Goal: Communication & Community: Answer question/provide support

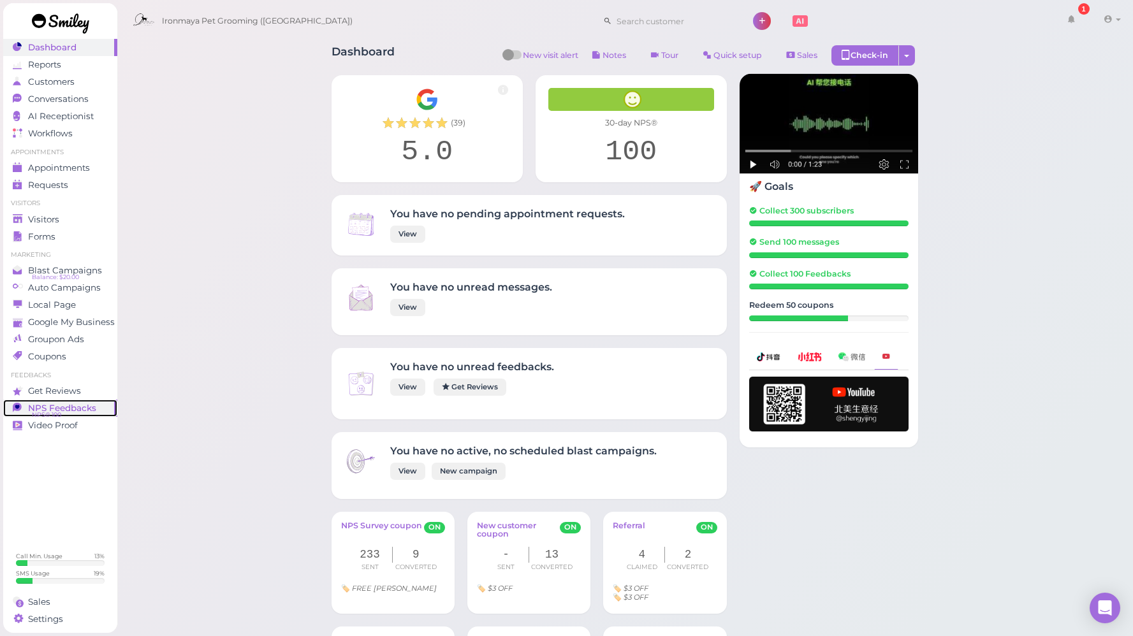
click at [84, 409] on span "NPS Feedbacks" at bounding box center [62, 408] width 68 height 11
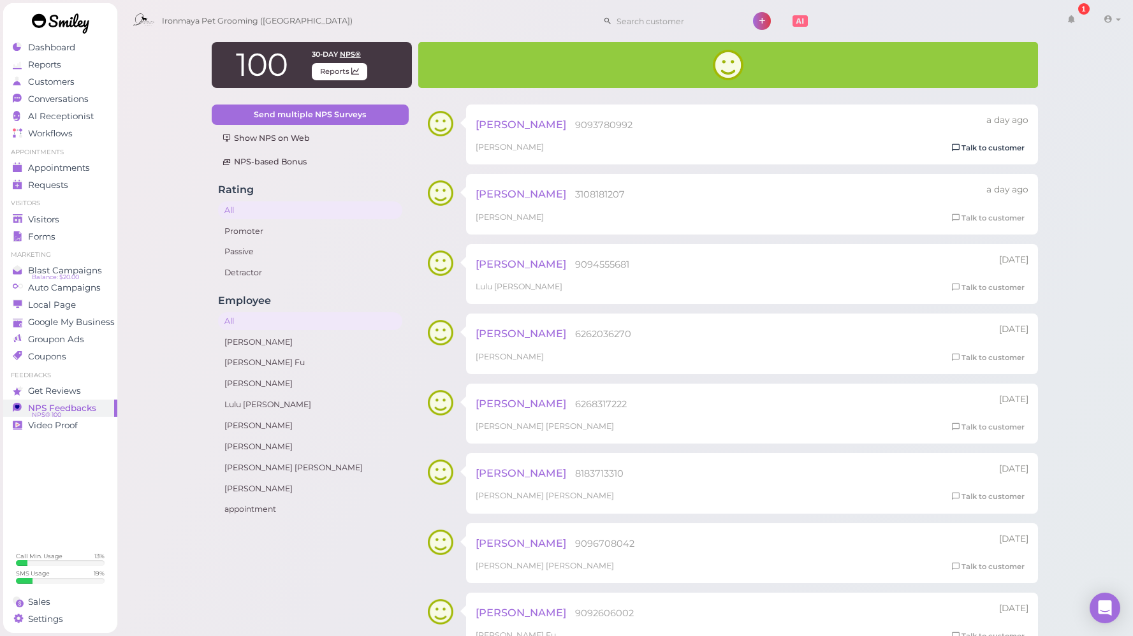
click at [1006, 147] on link "Talk to customer" at bounding box center [988, 148] width 80 height 13
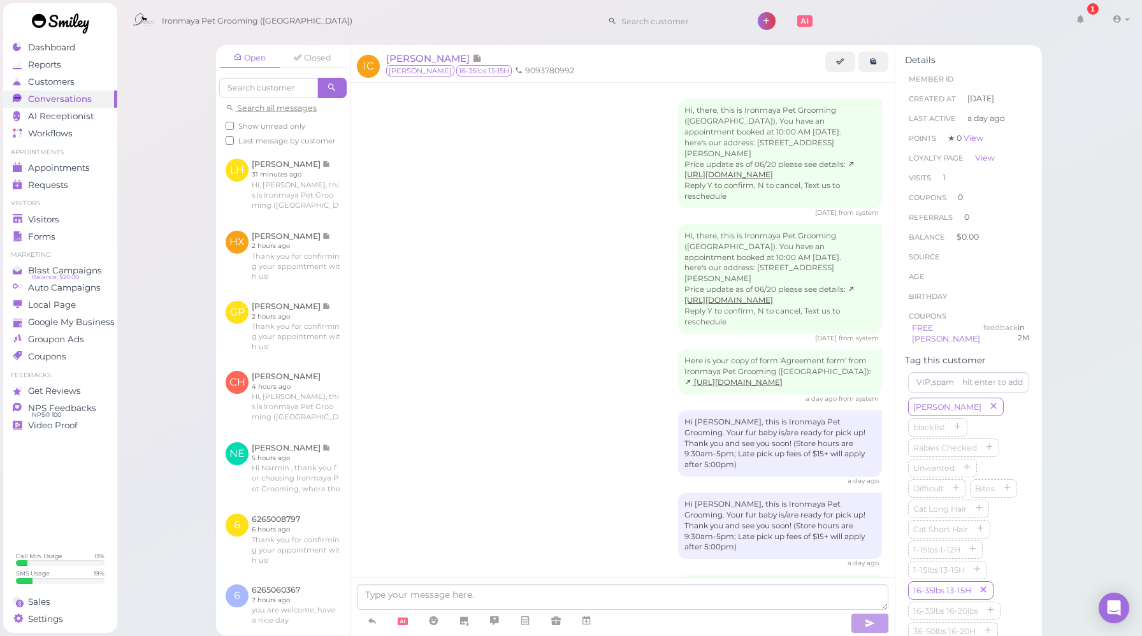
scroll to position [590, 0]
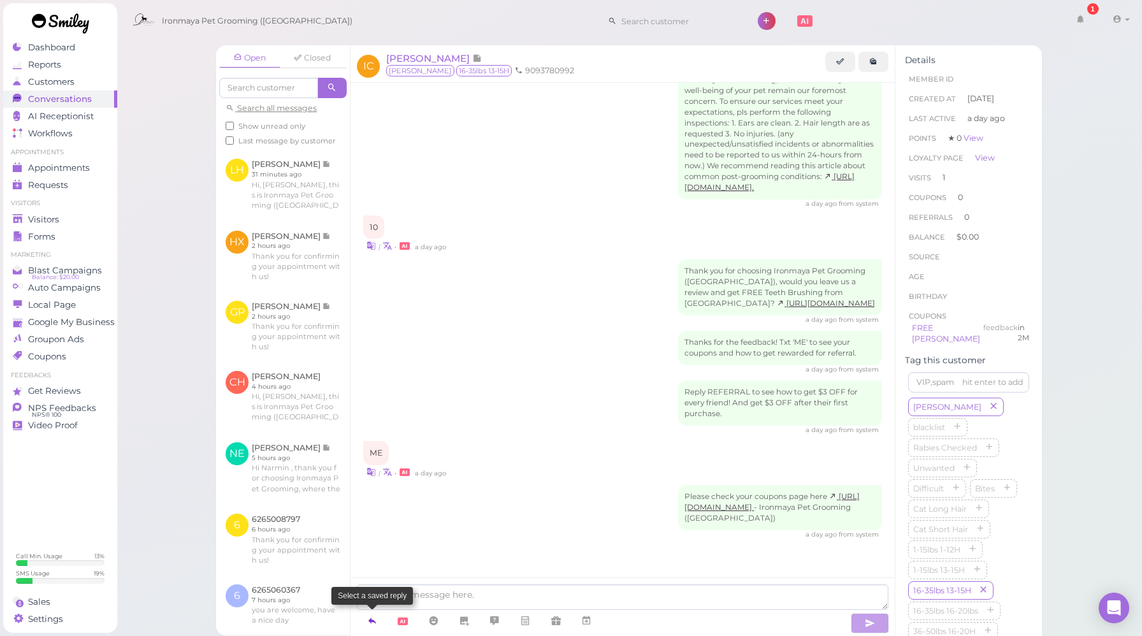
click at [374, 621] on icon at bounding box center [372, 620] width 10 height 13
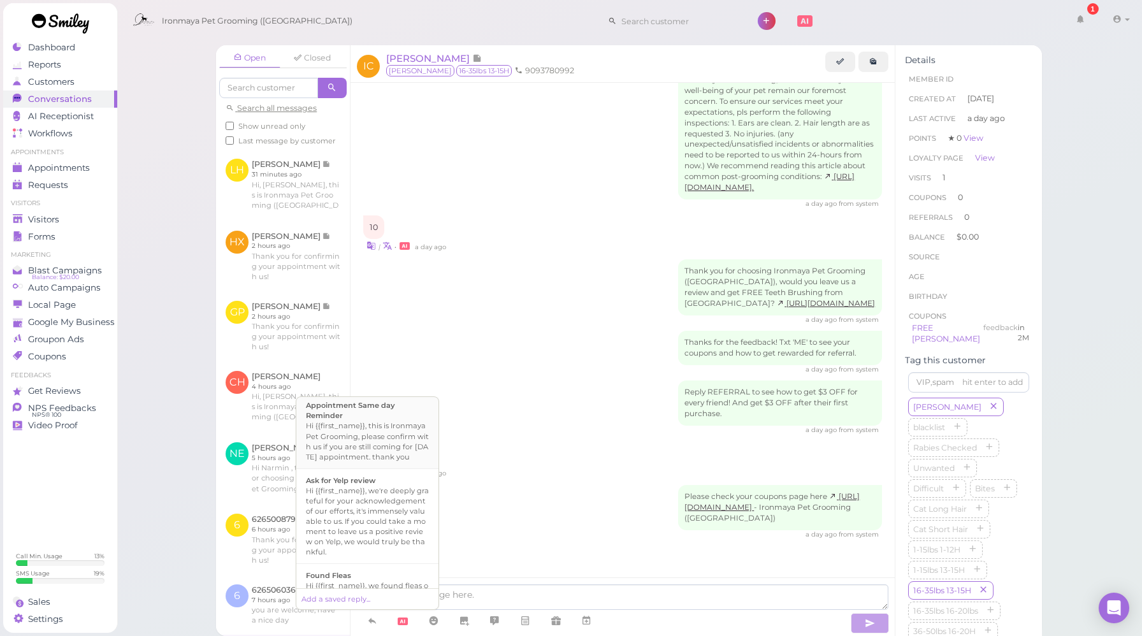
scroll to position [104, 0]
click at [370, 520] on div "Hi {{first_name}}, we're deeply grateful for your acknowledgement of our effort…" at bounding box center [367, 518] width 123 height 71
type textarea "Hi {{first_name}}, we're deeply grateful for your acknowledgement of our effort…"
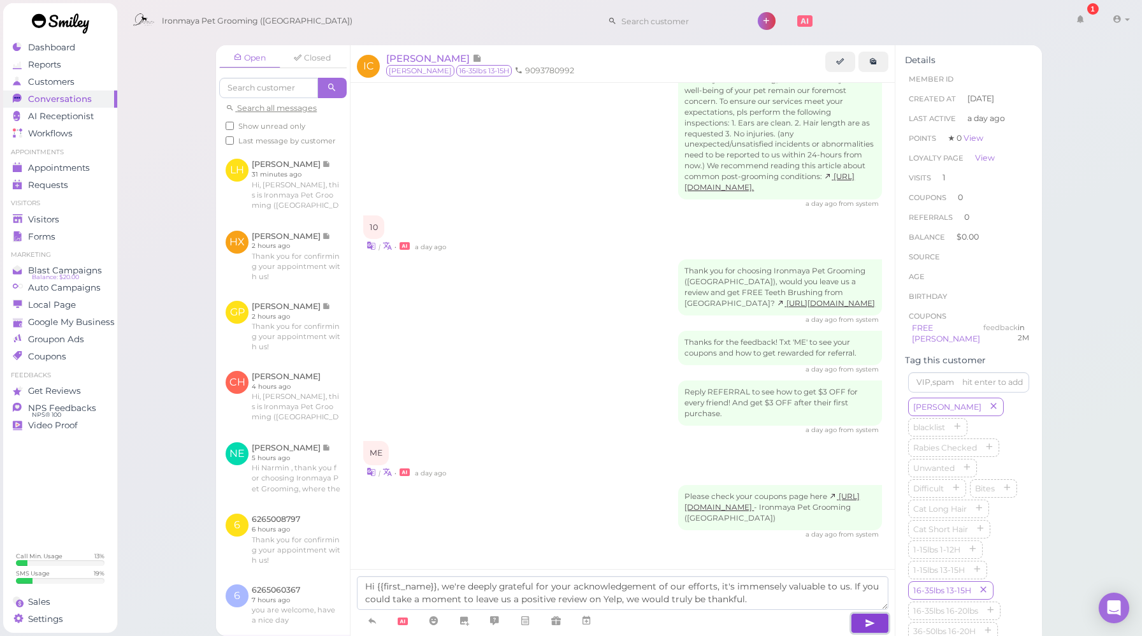
click at [860, 625] on button "button" at bounding box center [870, 623] width 38 height 20
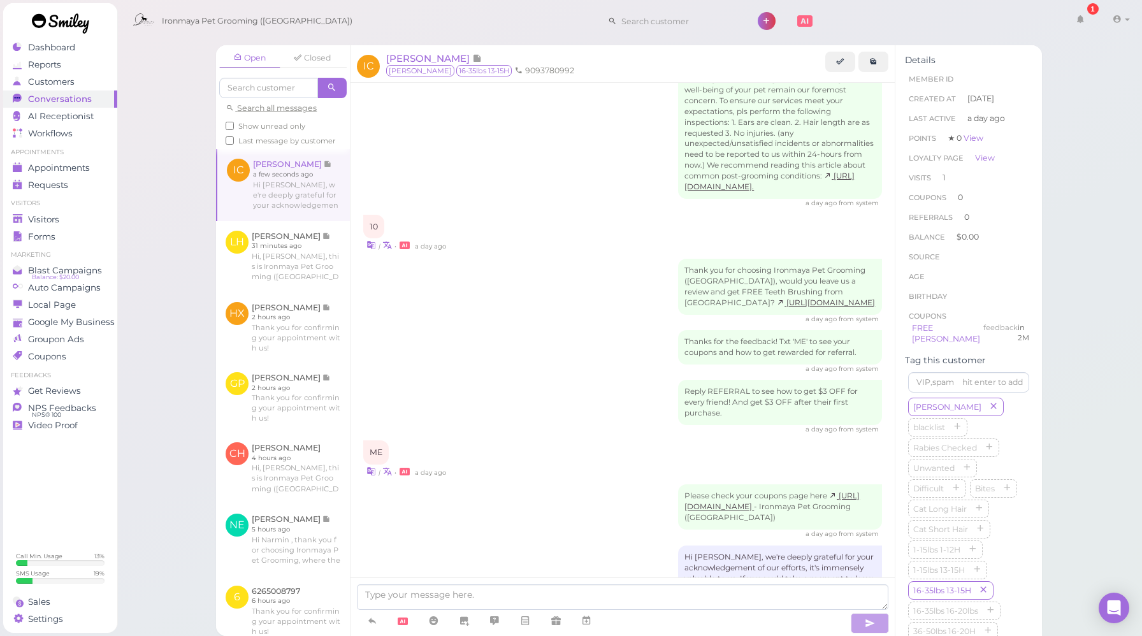
scroll to position [663, 0]
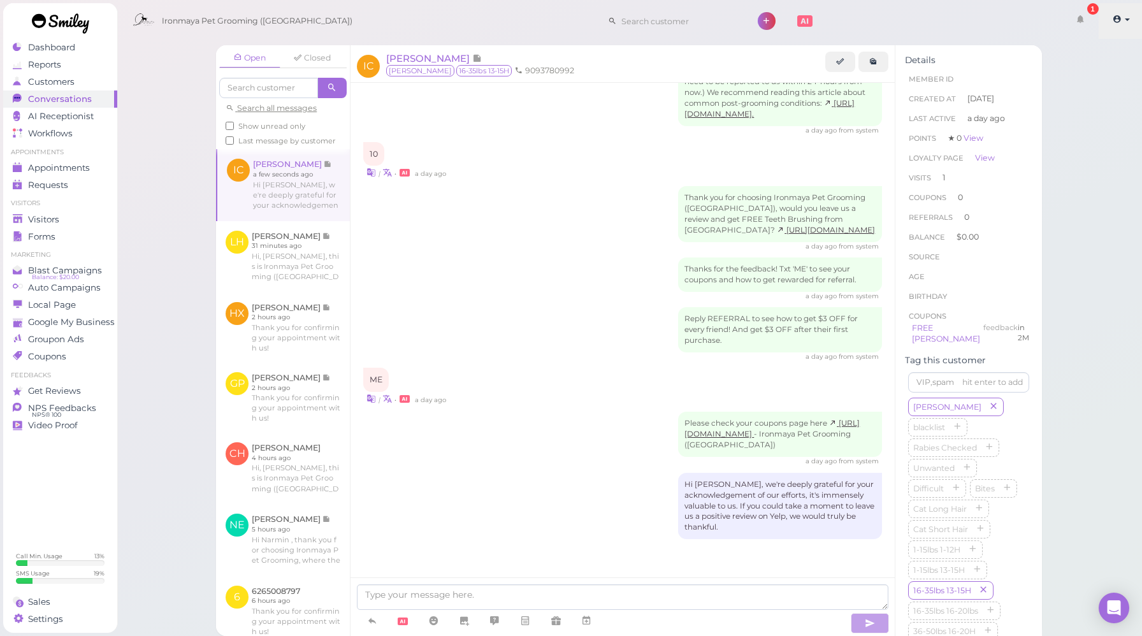
click at [1122, 23] on span at bounding box center [1118, 20] width 11 height 10
click at [1082, 98] on link "Logout" at bounding box center [1092, 96] width 104 height 15
